Goal: Navigation & Orientation: Find specific page/section

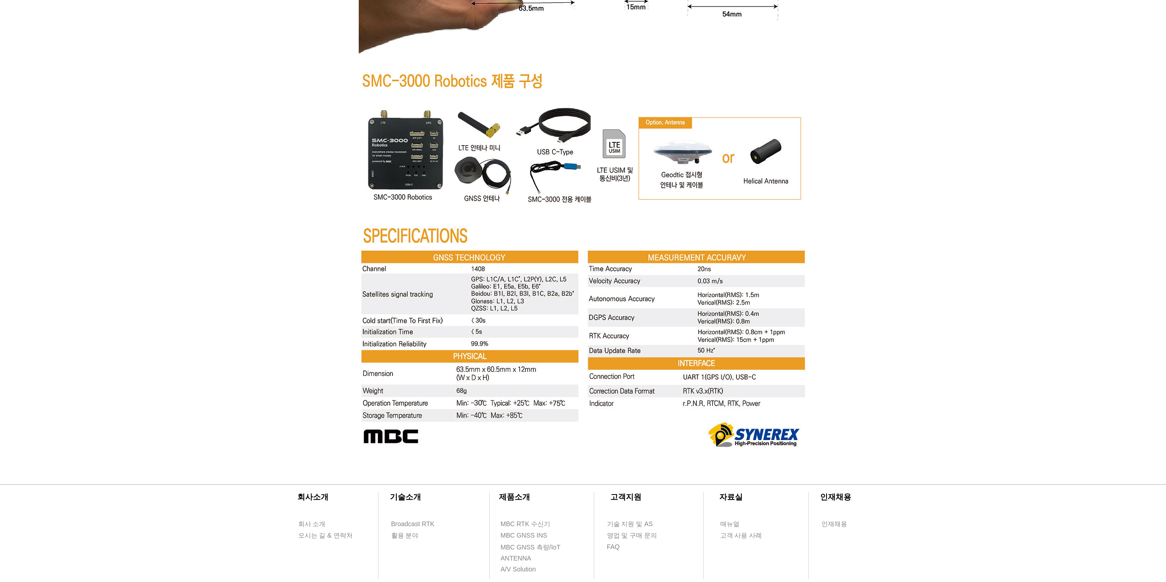
scroll to position [1, 0]
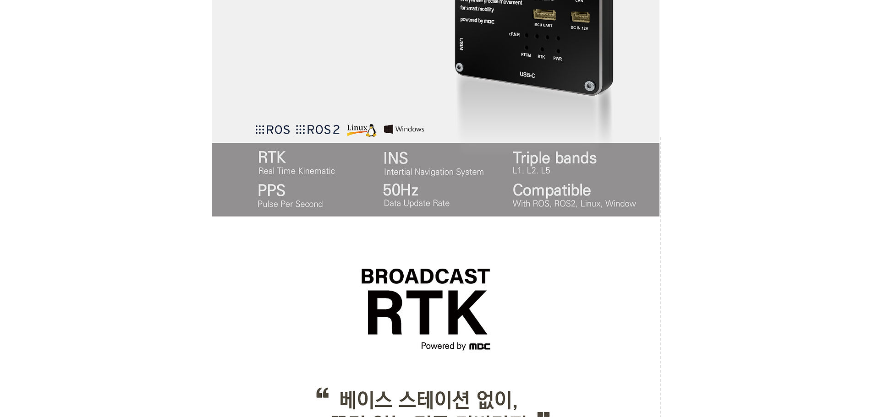
scroll to position [532, 0]
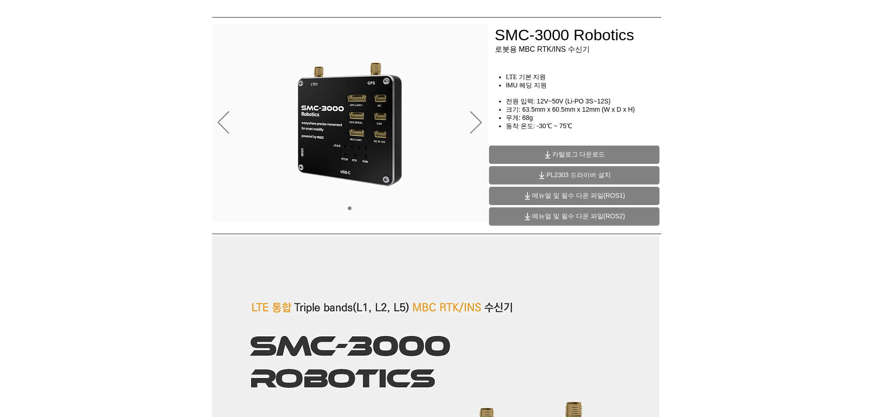
scroll to position [0, 0]
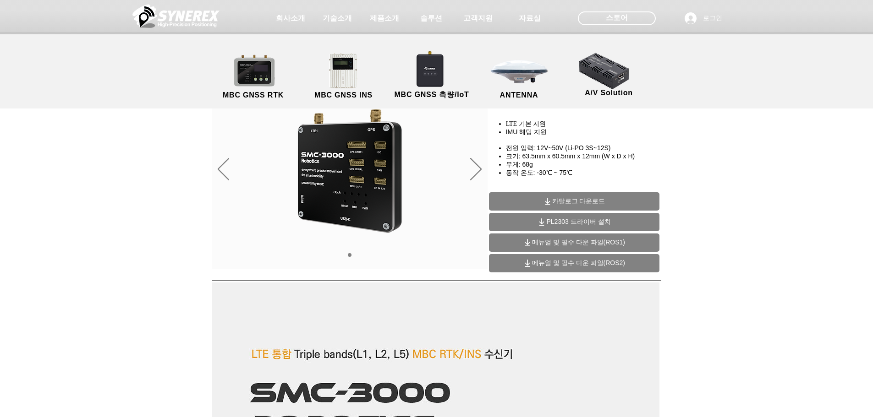
drag, startPoint x: 764, startPoint y: 90, endPoint x: 702, endPoint y: 66, distance: 66.3
click at [763, 90] on div at bounding box center [436, 54] width 873 height 109
click at [399, 16] on span "제품소개" at bounding box center [384, 19] width 32 height 10
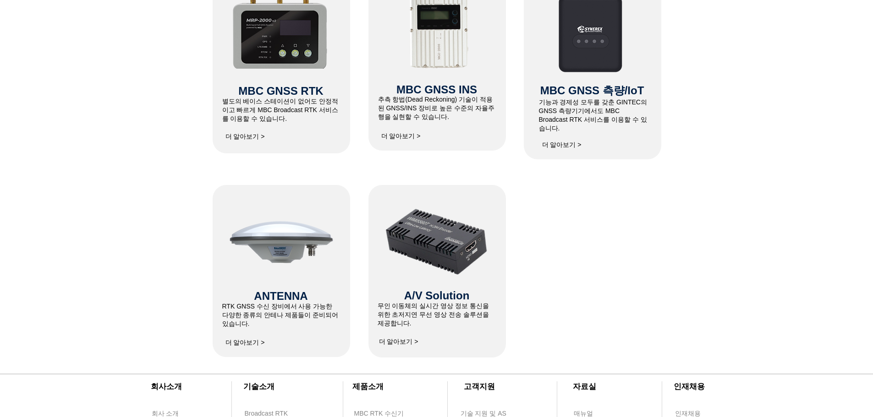
scroll to position [458, 0]
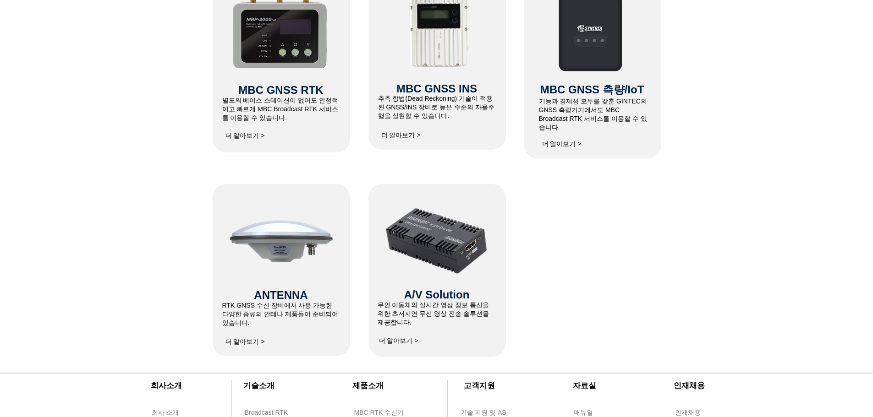
click at [636, 251] on div at bounding box center [436, 161] width 873 height 391
click at [557, 140] on span "더 알아보기 >" at bounding box center [561, 144] width 39 height 8
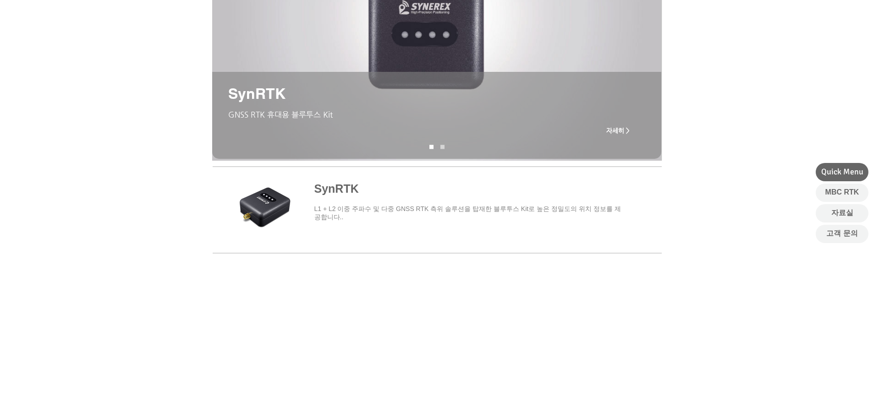
scroll to position [183, 0]
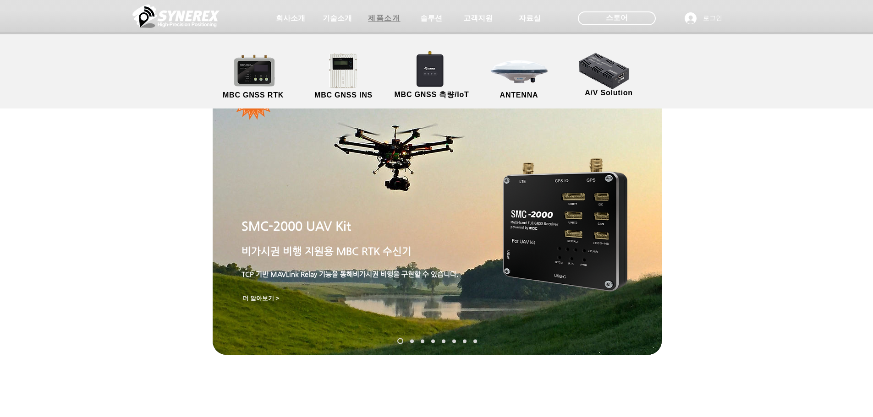
click at [380, 17] on span "제품소개" at bounding box center [384, 19] width 32 height 10
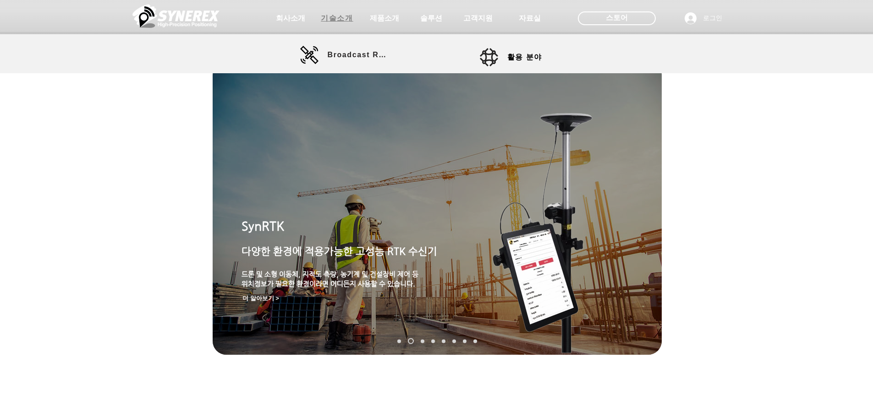
click at [333, 21] on span "기술소개" at bounding box center [337, 19] width 32 height 10
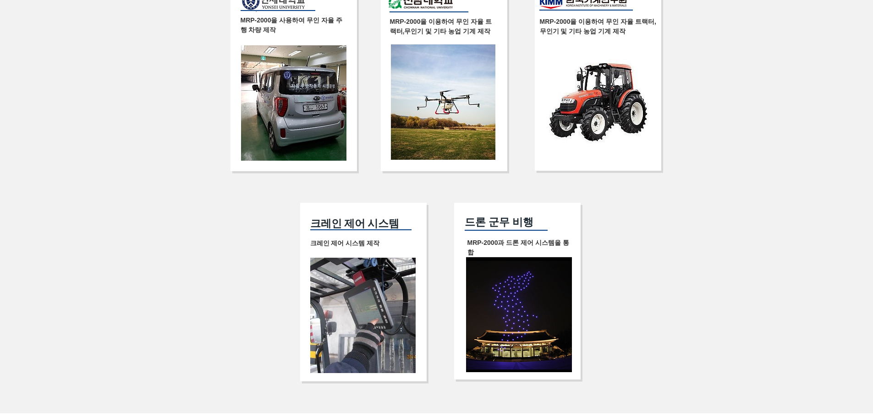
scroll to position [1740, 0]
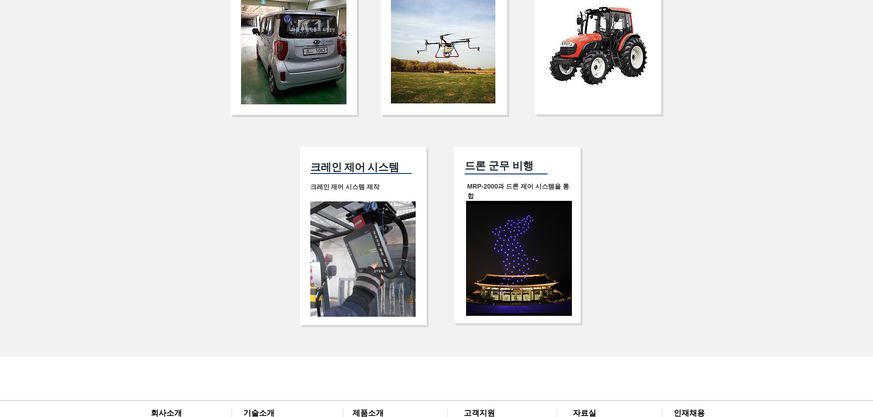
click at [100, 157] on div at bounding box center [436, 112] width 873 height 489
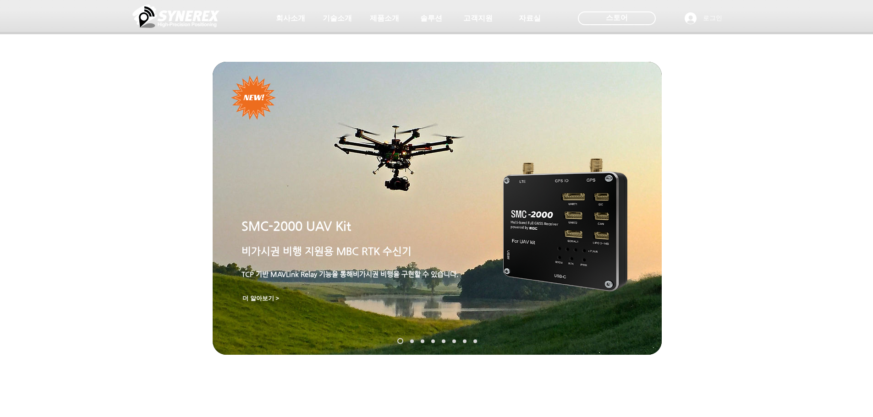
click at [52, 92] on div at bounding box center [436, 68] width 873 height 136
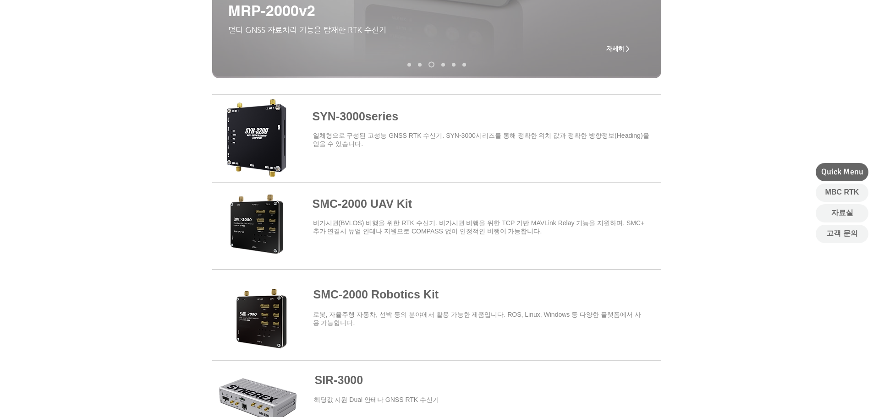
scroll to position [1, 0]
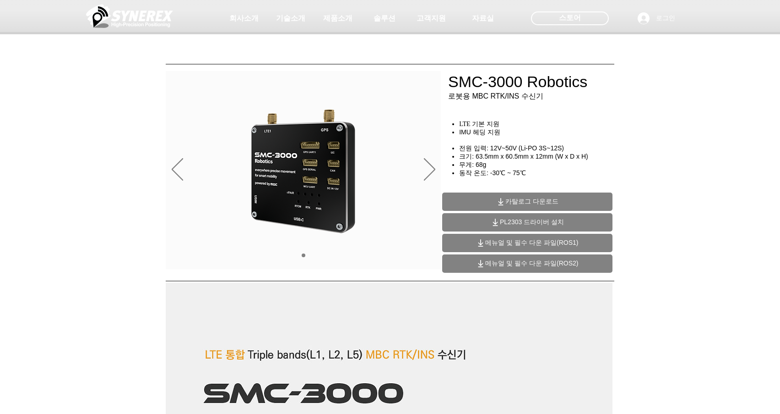
click at [722, 235] on div "main content" at bounding box center [390, 208] width 780 height 137
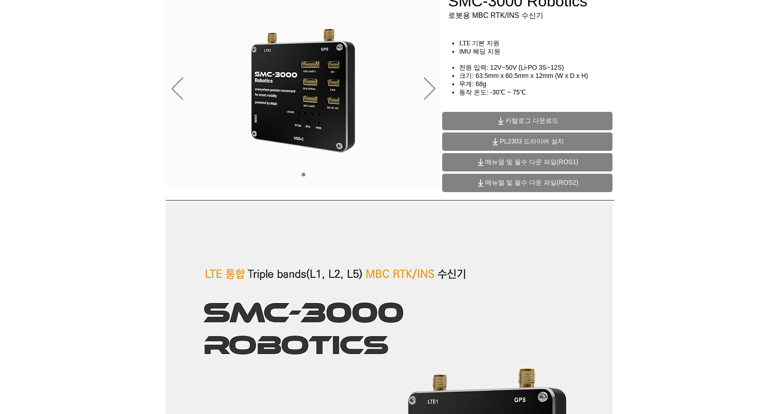
scroll to position [183, 0]
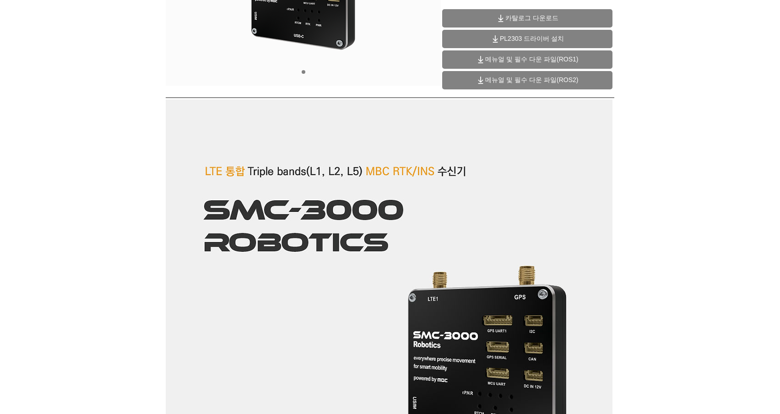
click at [161, 71] on div "main content" at bounding box center [390, 25] width 780 height 137
